Goal: Find specific page/section: Find specific page/section

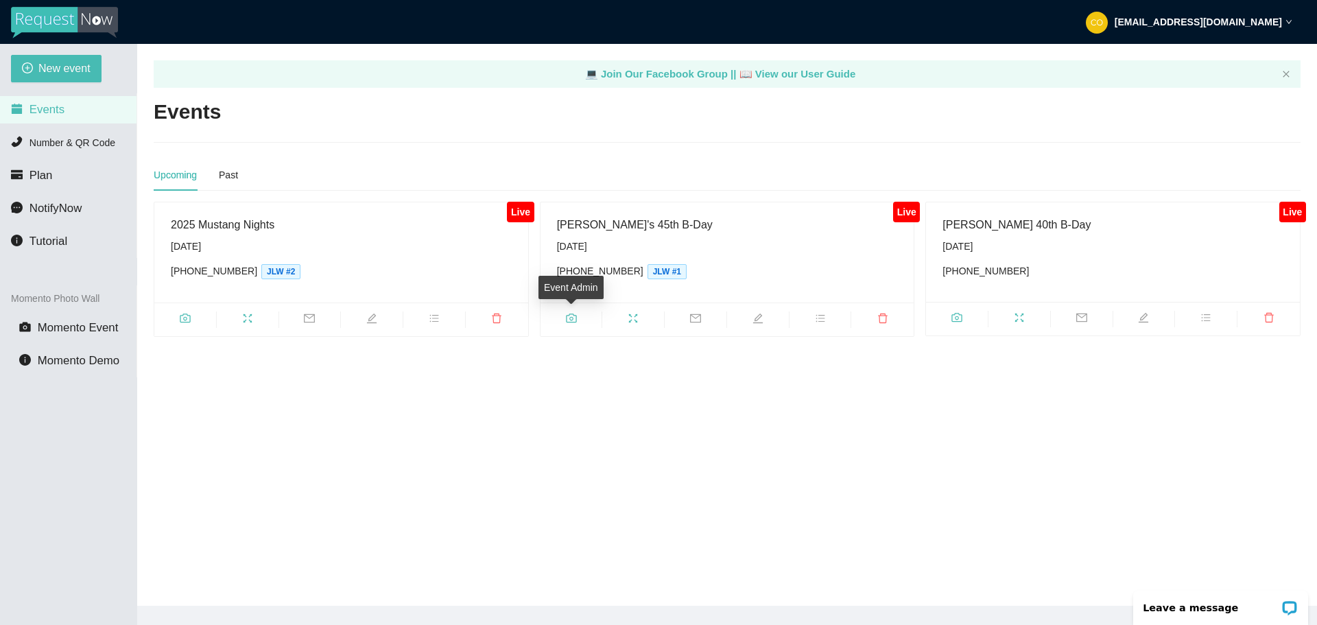
click at [578, 322] on span "camera" at bounding box center [571, 320] width 62 height 15
click at [634, 326] on span "fullscreen" at bounding box center [633, 320] width 62 height 15
